Goal: Information Seeking & Learning: Learn about a topic

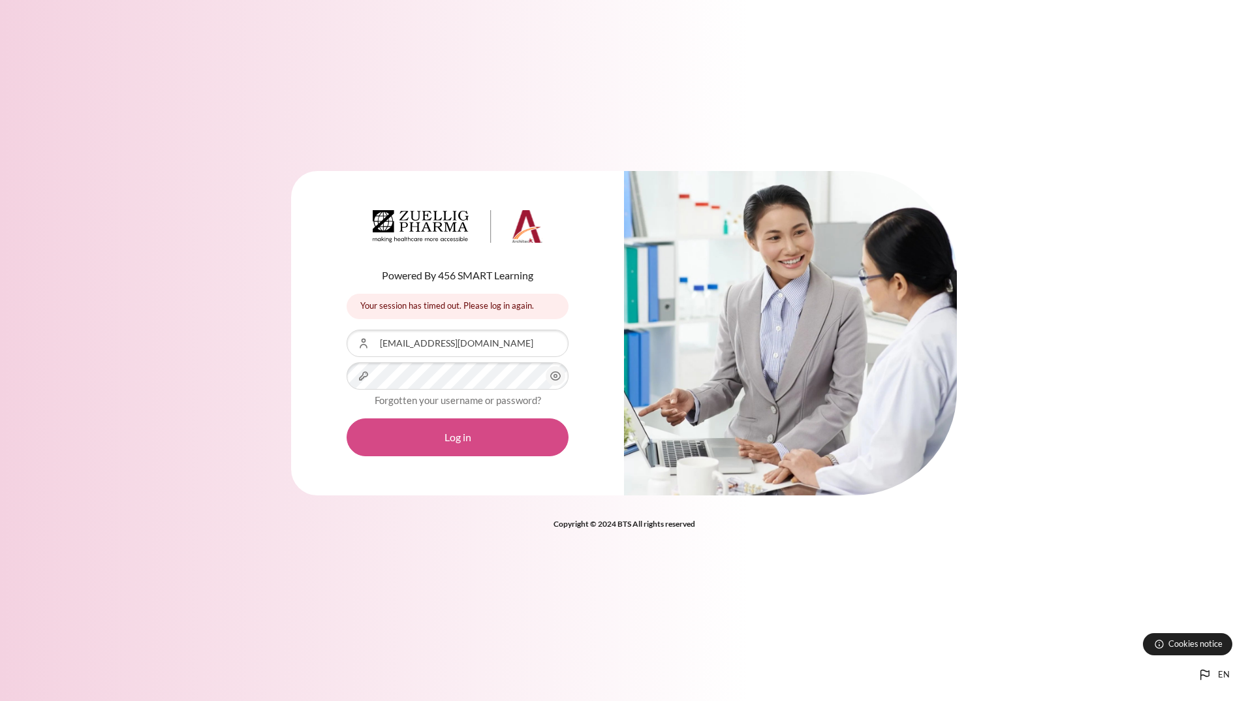
click at [266, 432] on button "Log in" at bounding box center [458, 438] width 222 height 38
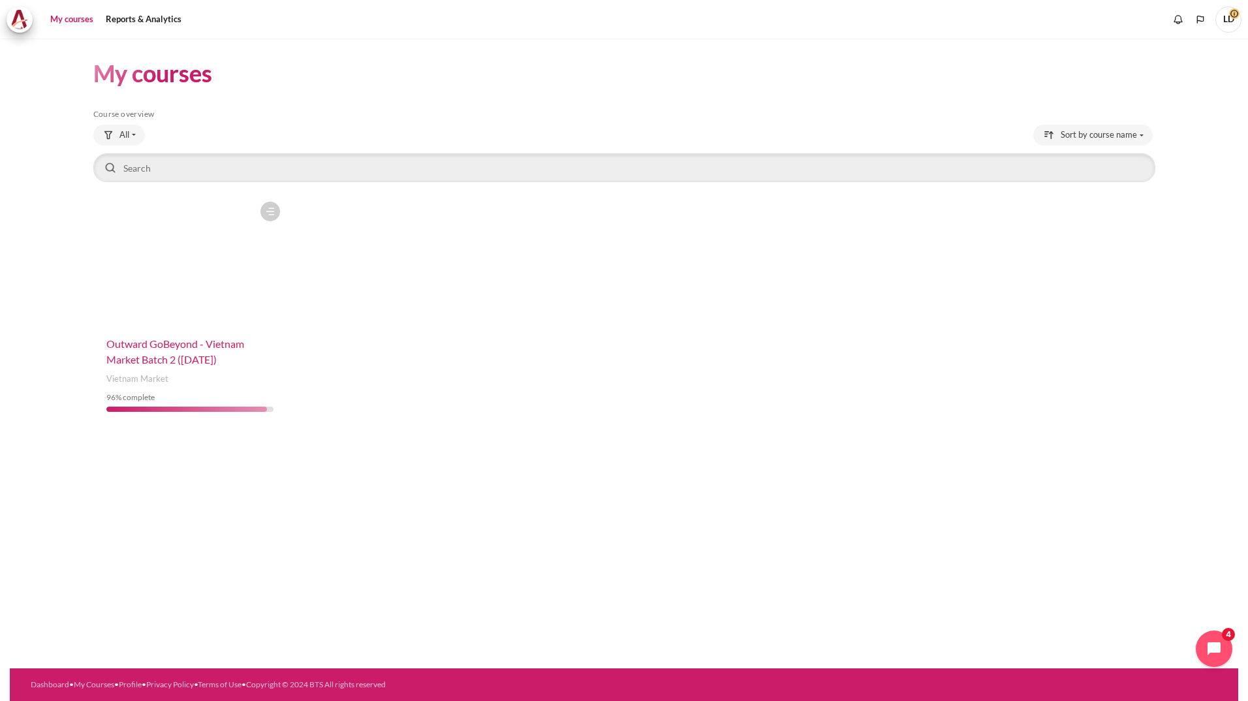
click at [160, 360] on span "Outward GoBeyond - Vietnam Market Batch 2 ([DATE])" at bounding box center [175, 352] width 138 height 28
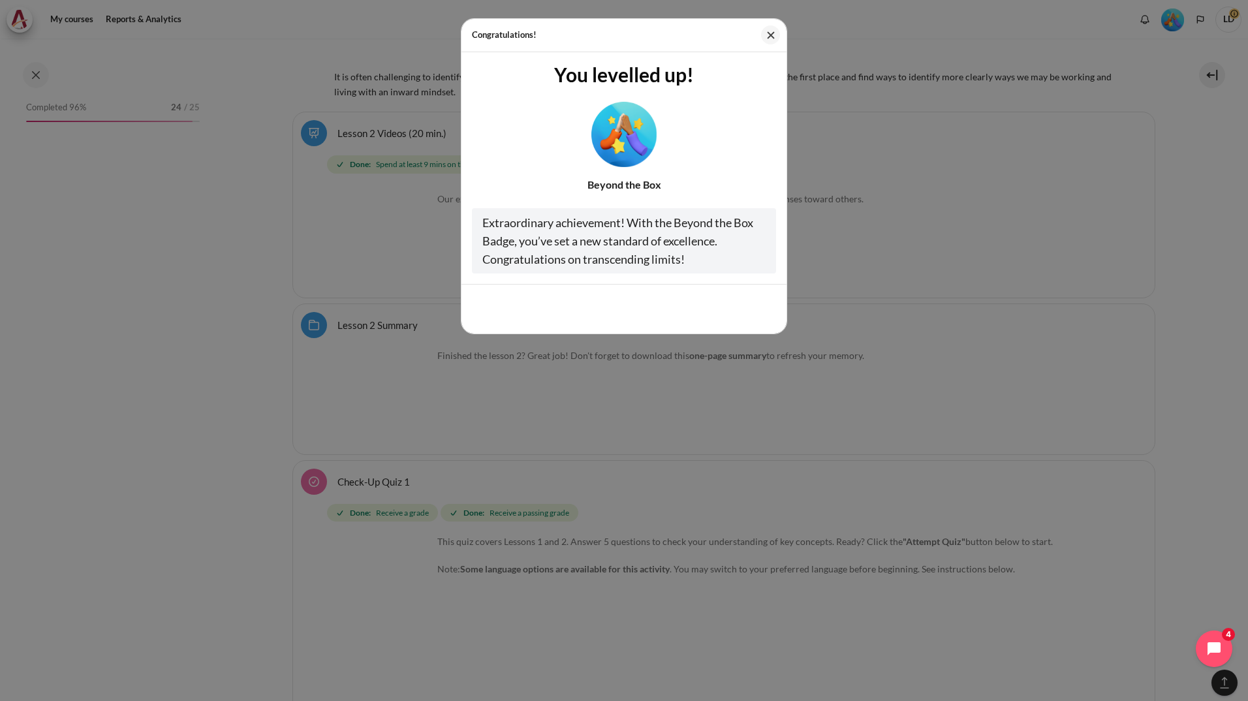
scroll to position [3432, 0]
click at [776, 37] on button "Close" at bounding box center [770, 34] width 19 height 19
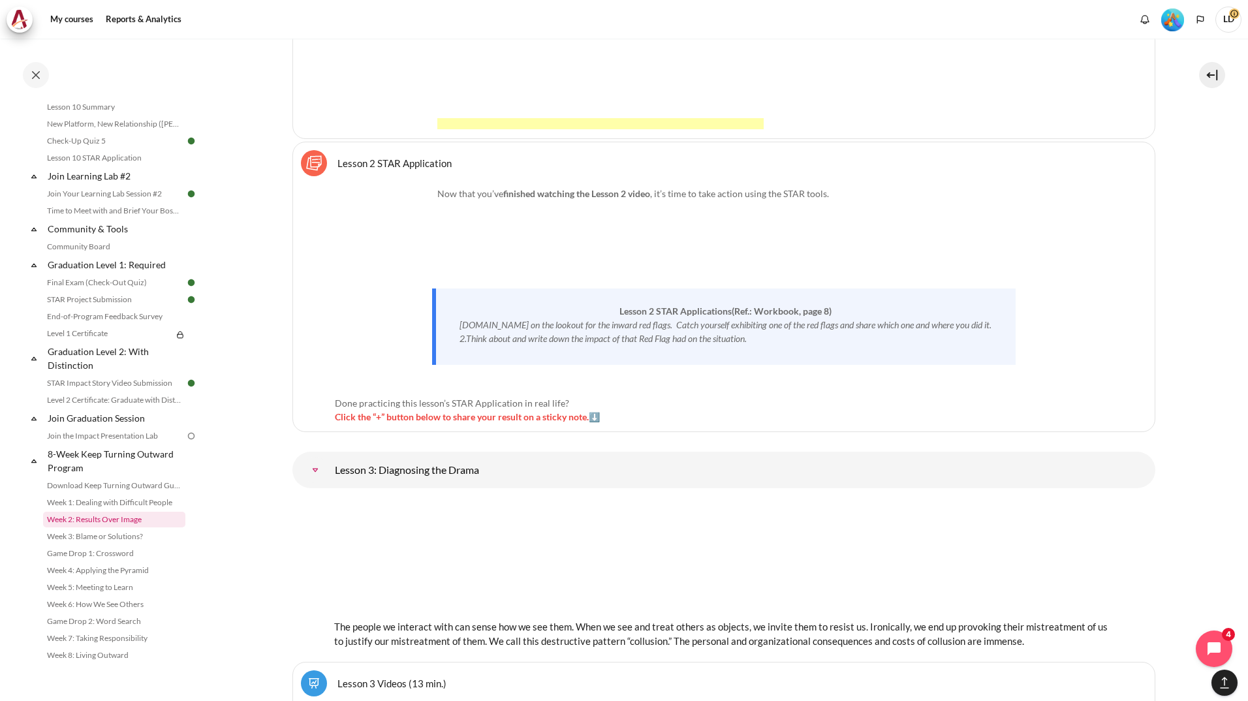
scroll to position [1290, 0]
click at [127, 588] on link "Week 5: Meeting to Learn" at bounding box center [114, 588] width 142 height 16
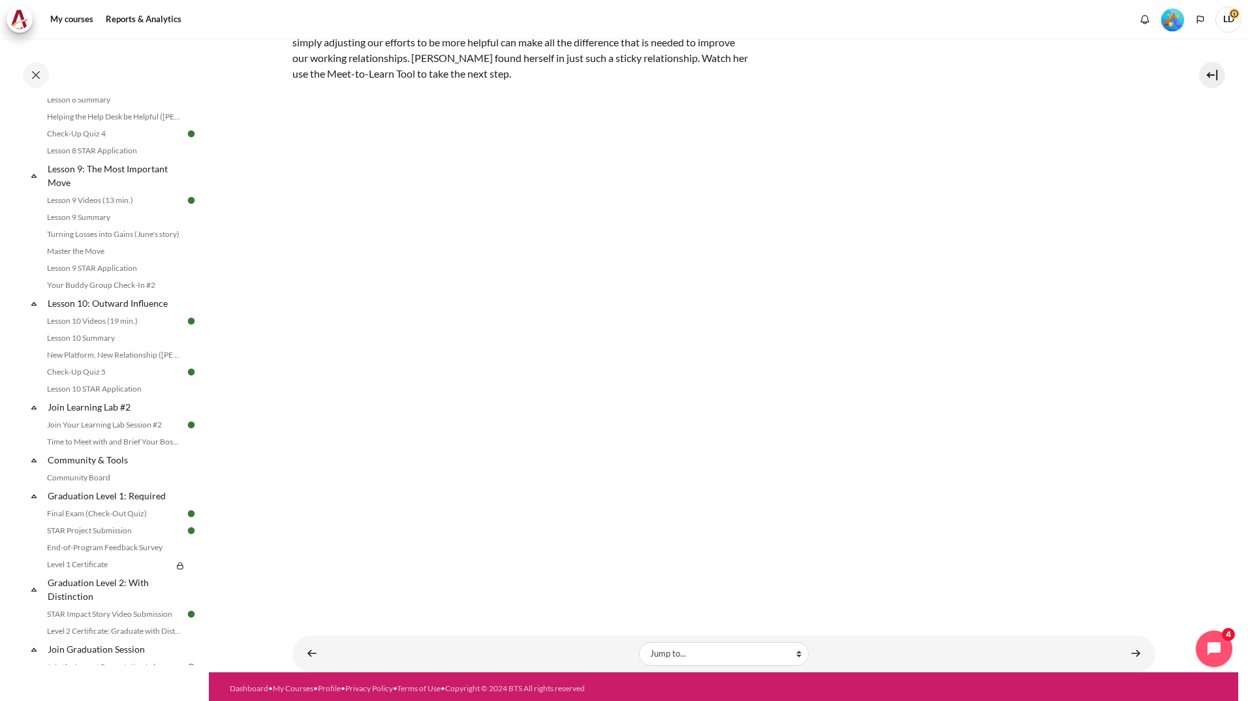
scroll to position [1290, 0]
